Goal: Task Accomplishment & Management: Complete application form

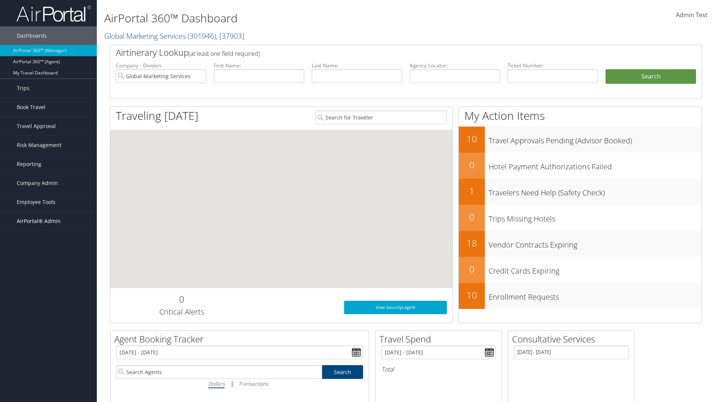
click at [48, 221] on span "AirPortal® Admin" at bounding box center [39, 221] width 44 height 19
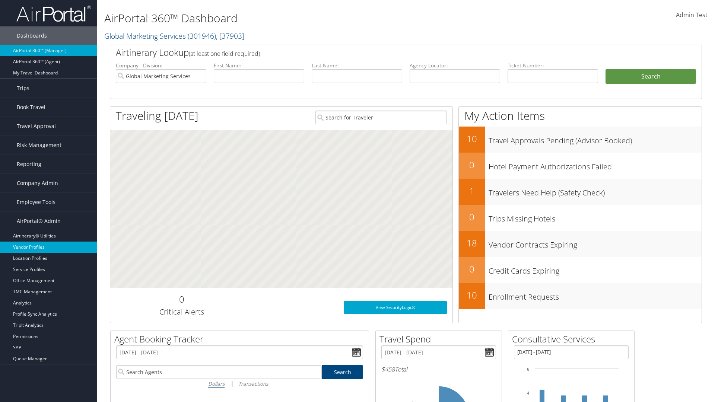
click at [48, 247] on link "Vendor Profiles" at bounding box center [48, 247] width 97 height 11
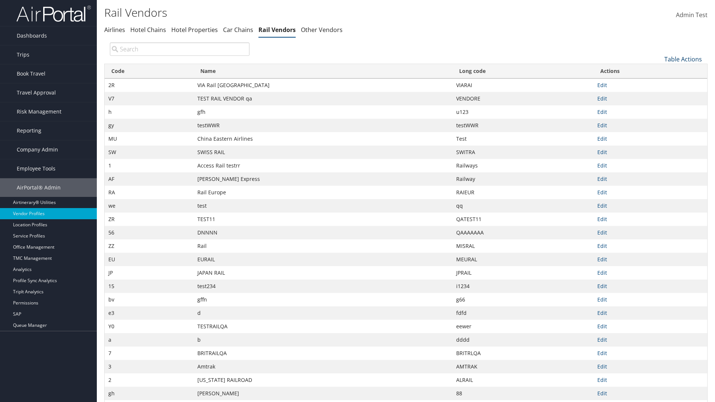
click at [683, 59] on link "Table Actions" at bounding box center [683, 59] width 38 height 8
click at [658, 70] on link "New Record" at bounding box center [658, 70] width 98 height 13
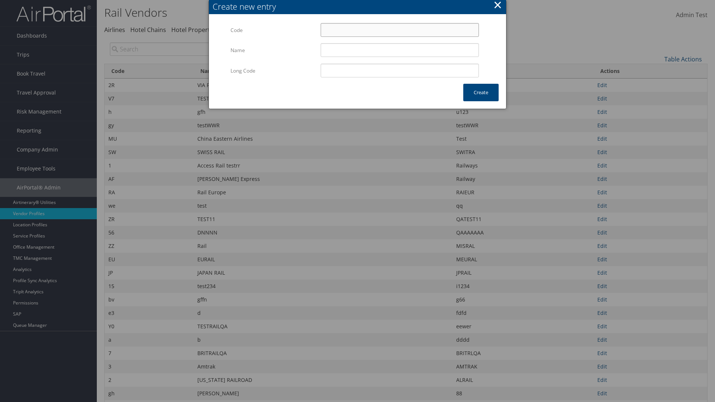
click at [400, 30] on input "Code" at bounding box center [400, 30] width 158 height 14
type input "}@"
type input "Uniways"
click at [400, 50] on input "Uniways" at bounding box center [400, 50] width 158 height 14
type input "}@"
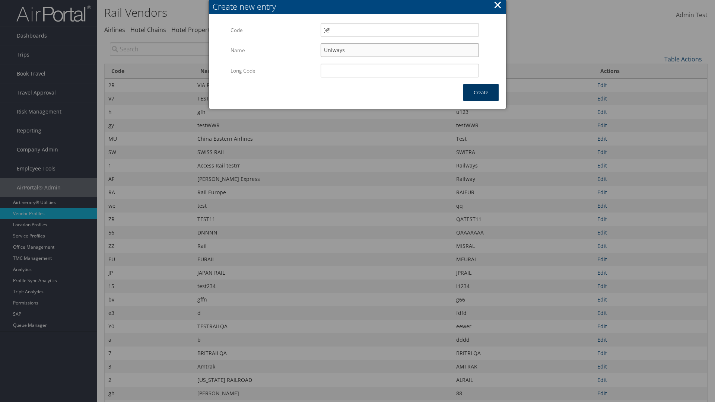
type input "Uniways"
click at [481, 92] on button "Create" at bounding box center [480, 93] width 35 height 18
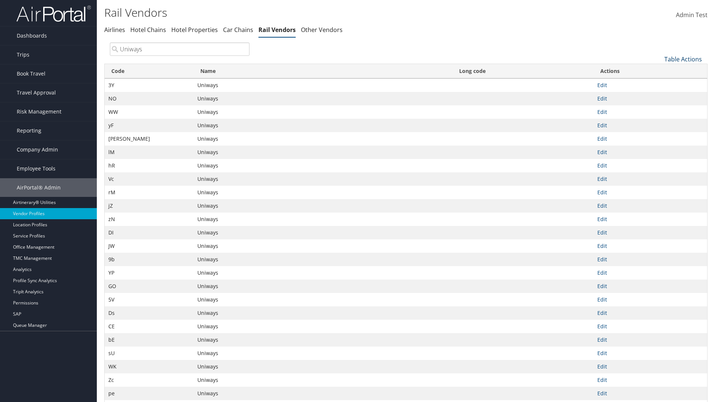
type input "Uniways"
click at [683, 59] on link "Table Actions" at bounding box center [683, 59] width 38 height 8
click at [658, 96] on link "Column Visibility" at bounding box center [658, 96] width 98 height 13
click at [658, 71] on link "Code" at bounding box center [658, 71] width 98 height 13
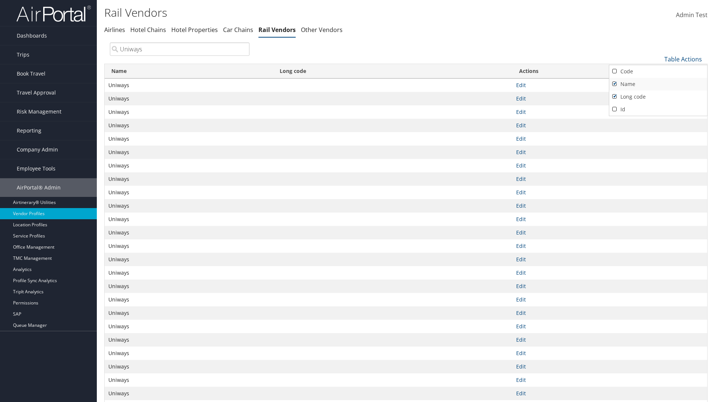
click at [658, 84] on link "Name" at bounding box center [658, 84] width 98 height 13
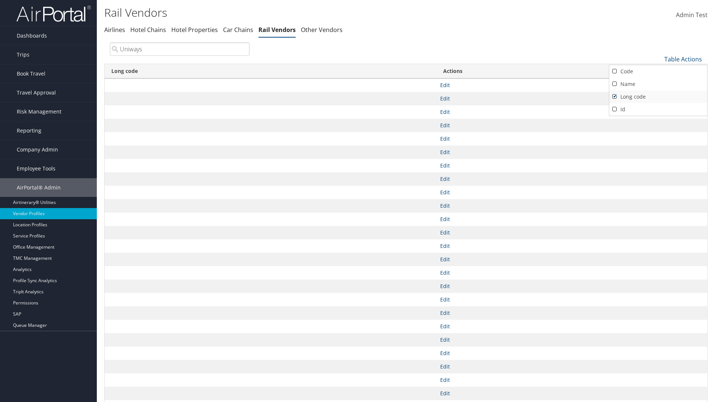
click at [658, 96] on link "Long code" at bounding box center [658, 96] width 98 height 13
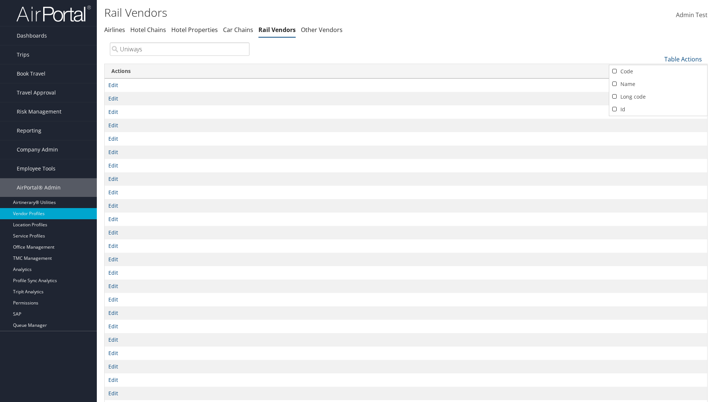
click at [357, 201] on div at bounding box center [357, 201] width 715 height 402
click at [683, 59] on link "Table Actions" at bounding box center [683, 59] width 38 height 8
click at [658, 96] on link "Column Visibility" at bounding box center [658, 96] width 98 height 13
click at [658, 71] on link "Code" at bounding box center [658, 71] width 98 height 13
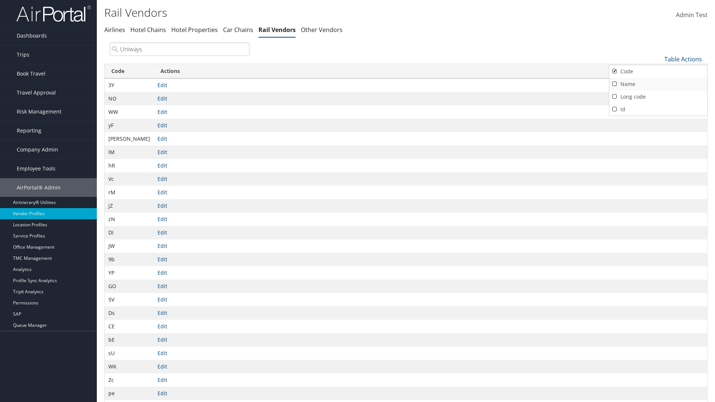
click at [658, 84] on link "Name" at bounding box center [658, 84] width 98 height 13
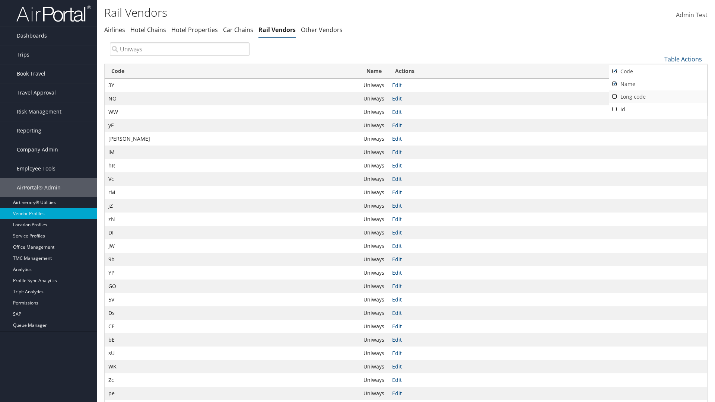
click at [658, 96] on link "Long code" at bounding box center [658, 96] width 98 height 13
